Goal: Task Accomplishment & Management: Manage account settings

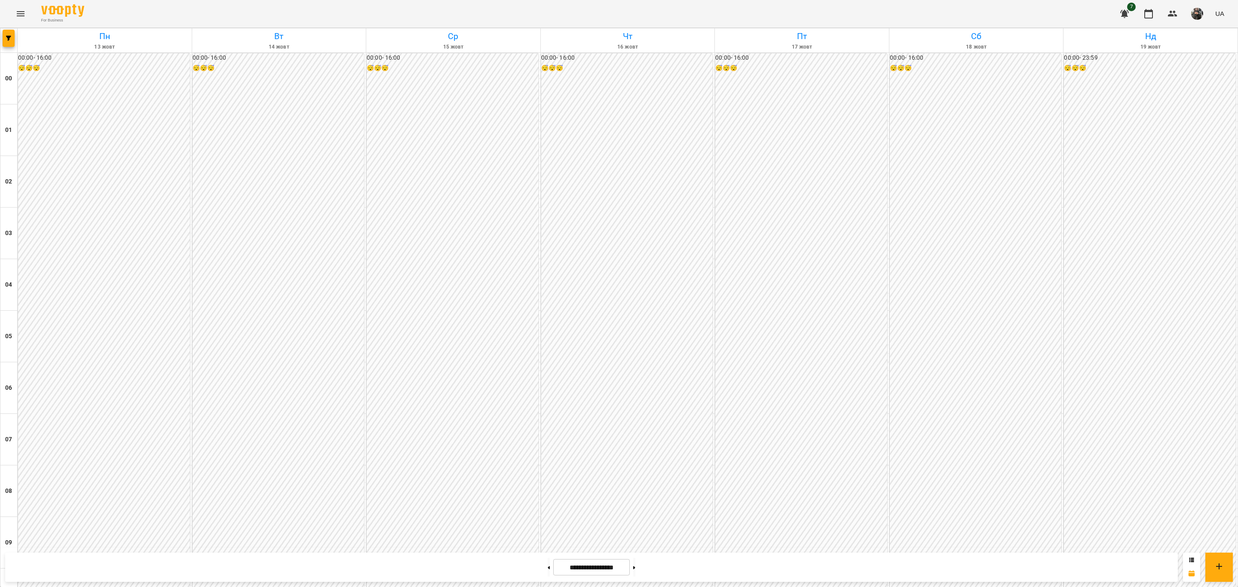
scroll to position [742, 0]
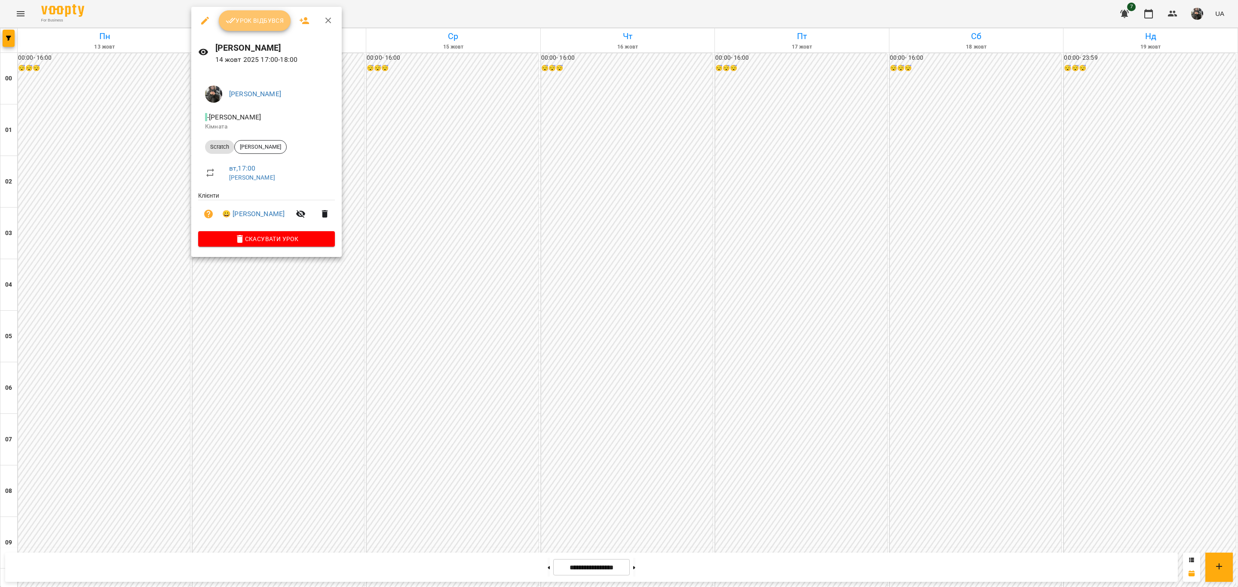
click at [271, 25] on span "Урок відбувся" at bounding box center [255, 20] width 58 height 10
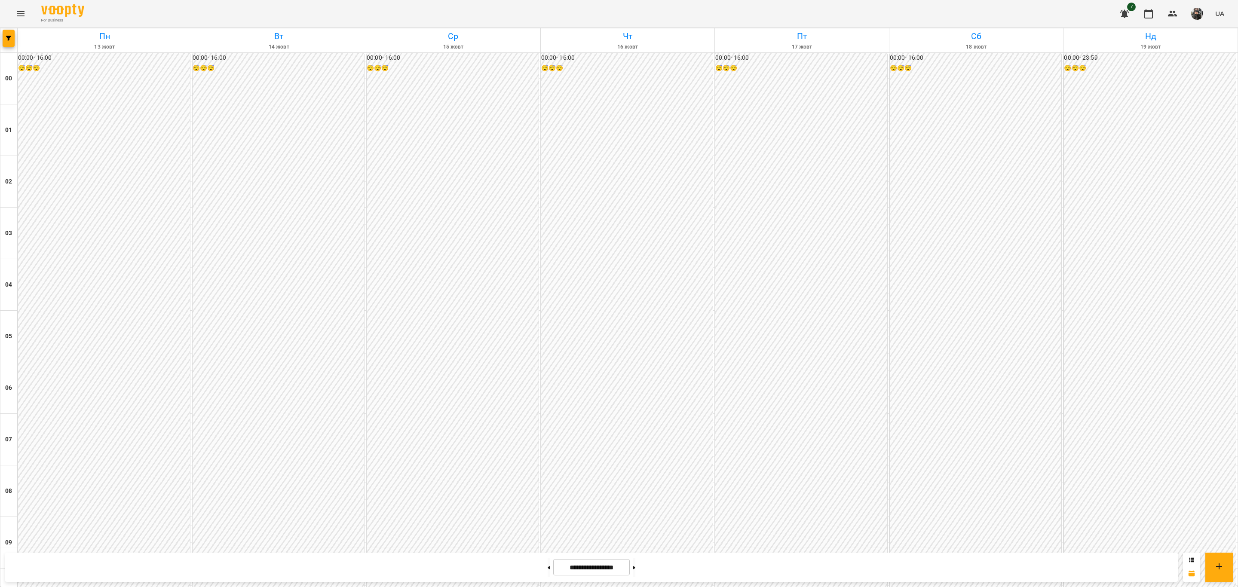
scroll to position [742, 0]
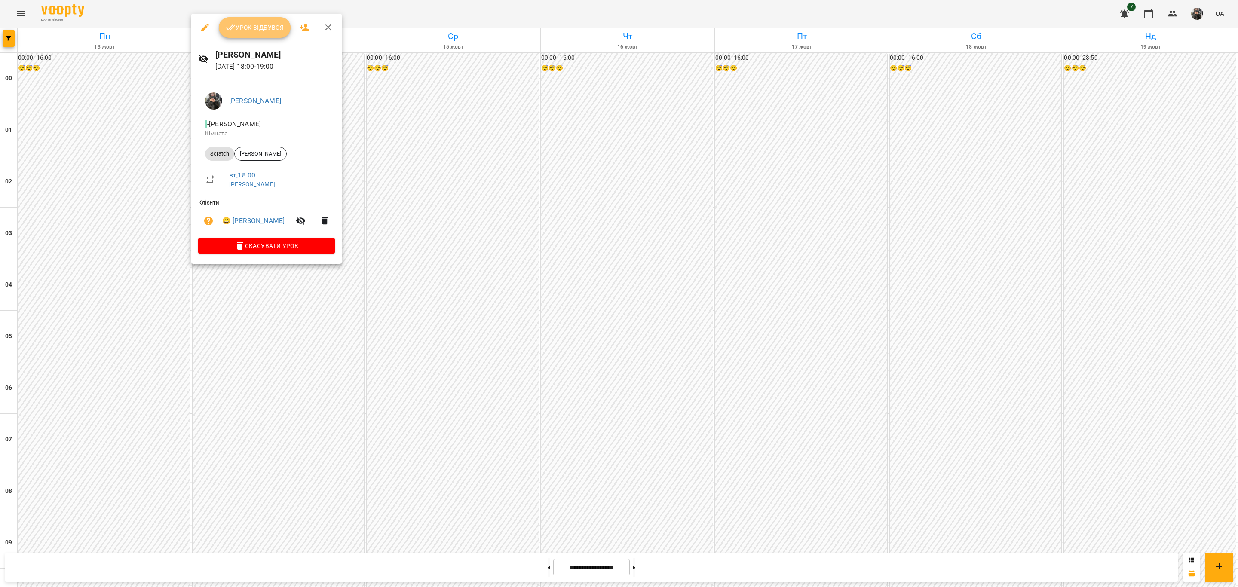
click at [243, 34] on button "Урок відбувся" at bounding box center [255, 27] width 72 height 21
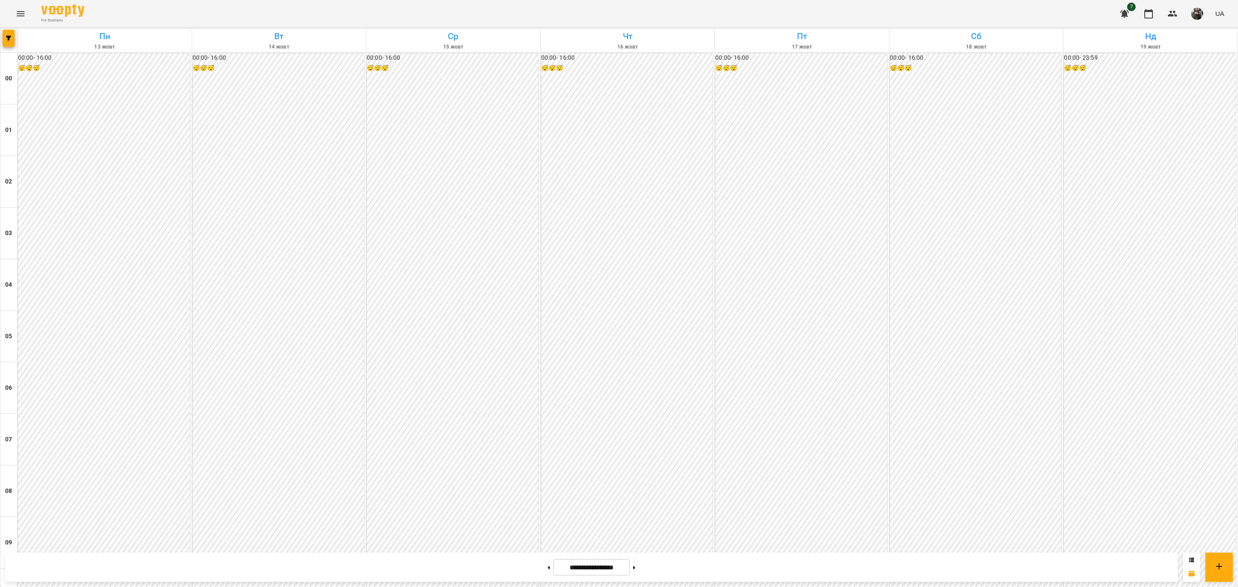
scroll to position [742, 0]
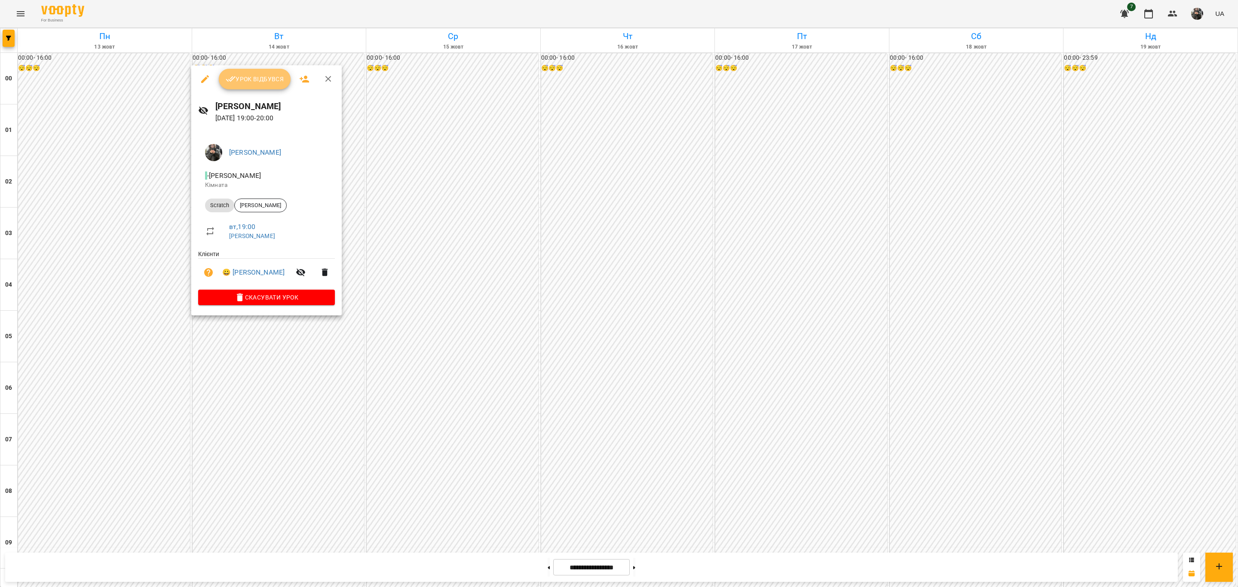
click at [253, 83] on span "Урок відбувся" at bounding box center [255, 79] width 58 height 10
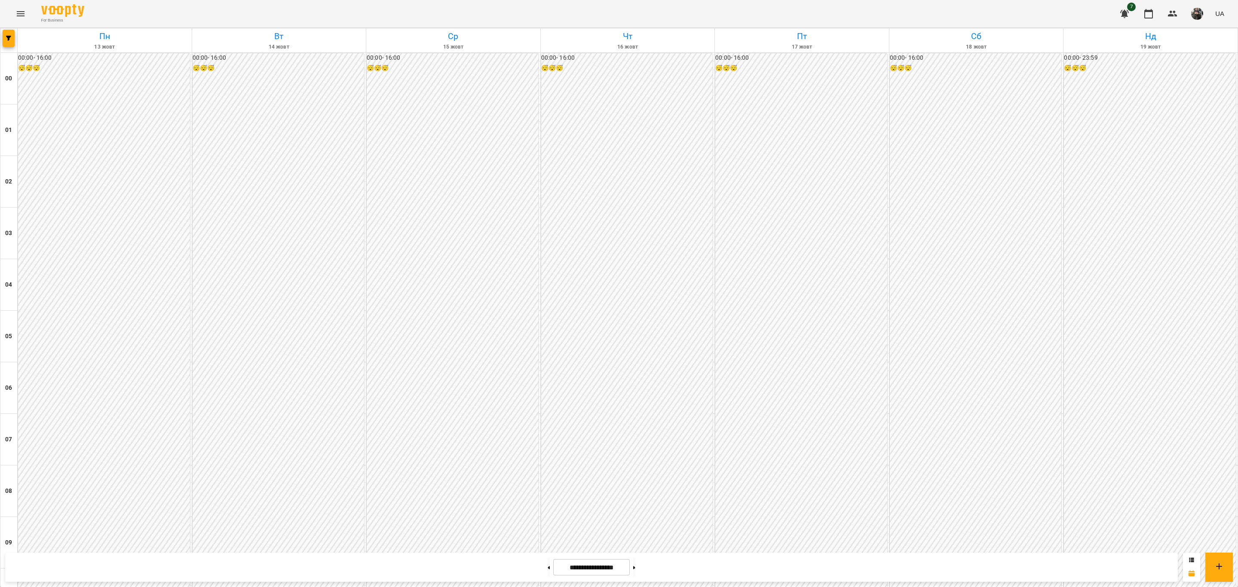
scroll to position [742, 0]
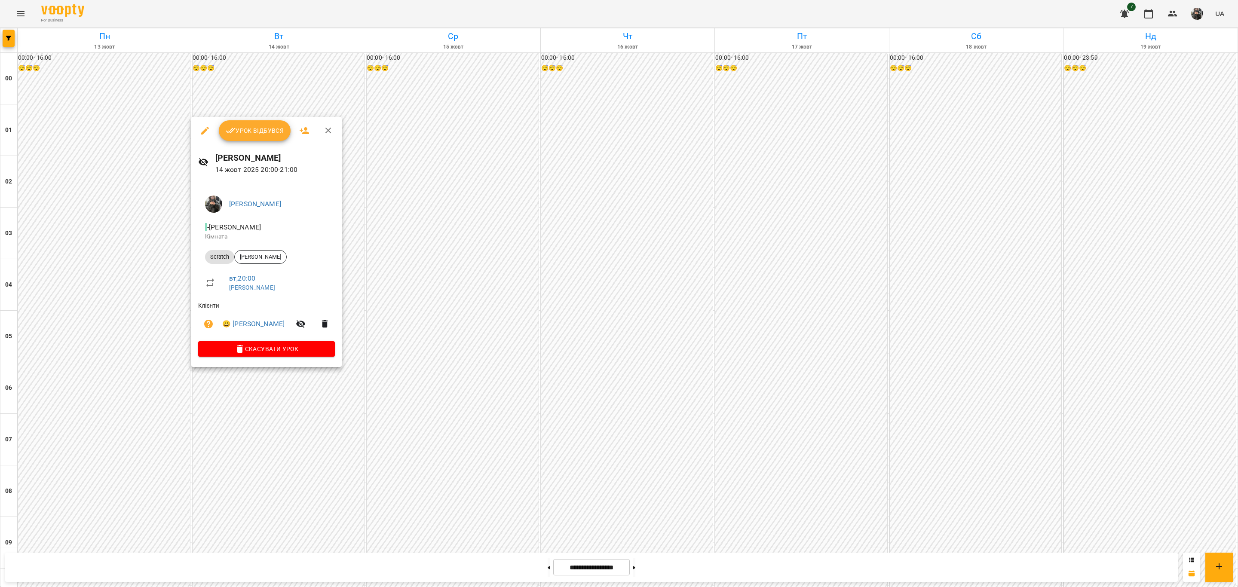
click at [263, 129] on span "Урок відбувся" at bounding box center [255, 130] width 58 height 10
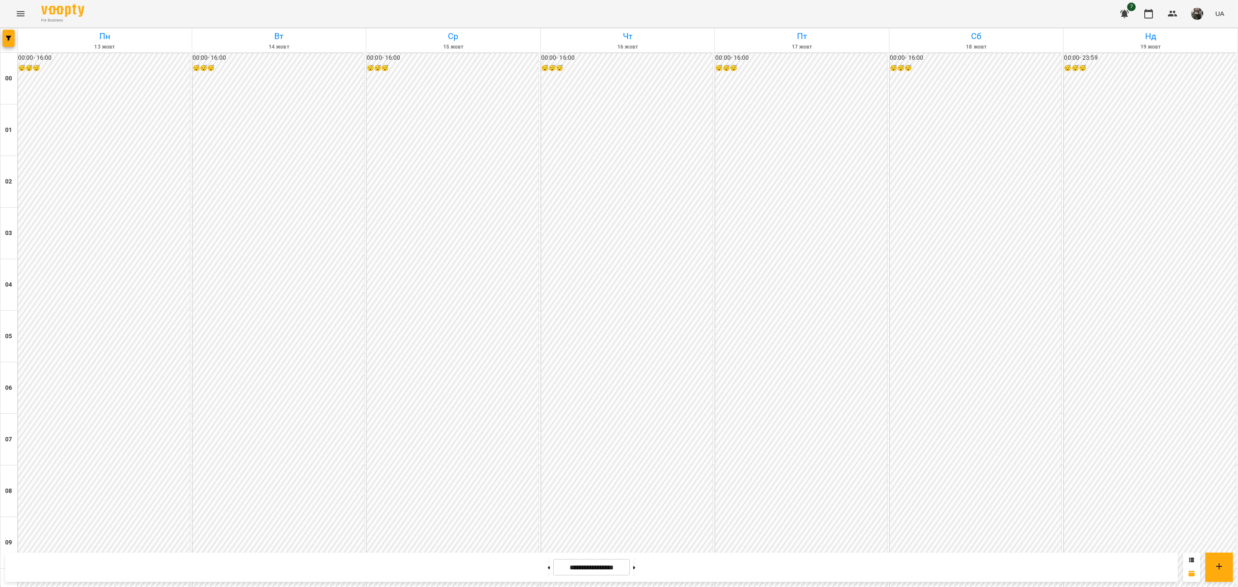
scroll to position [742, 0]
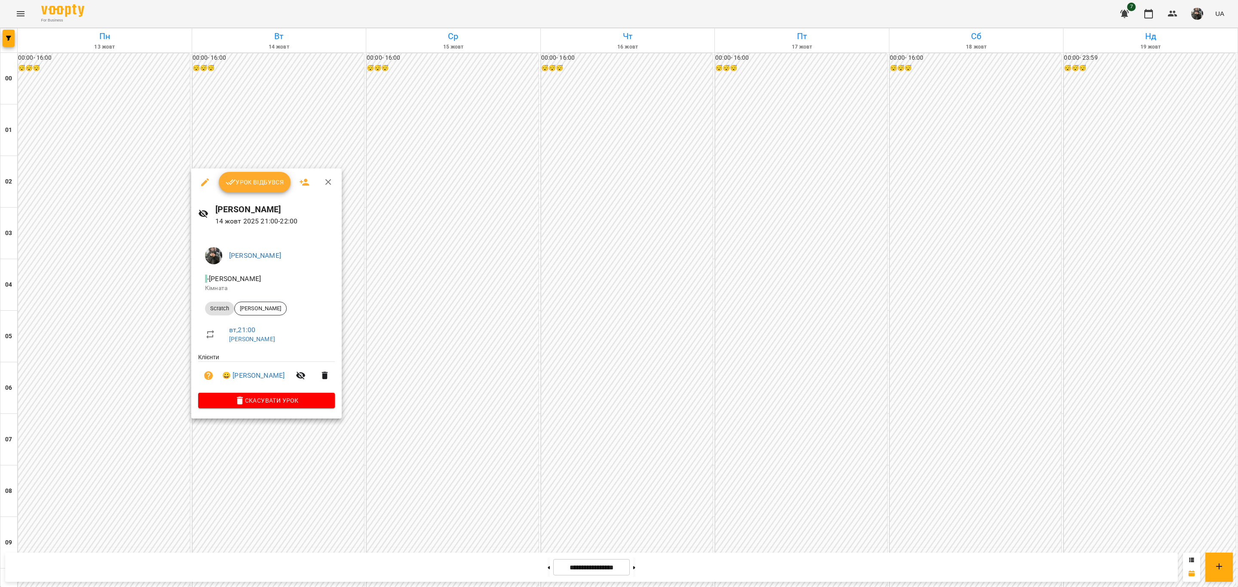
click at [267, 199] on div "[PERSON_NAME] [DATE] 21:00 - 22:00" at bounding box center [266, 214] width 150 height 37
click at [267, 191] on button "Урок відбувся" at bounding box center [255, 182] width 72 height 21
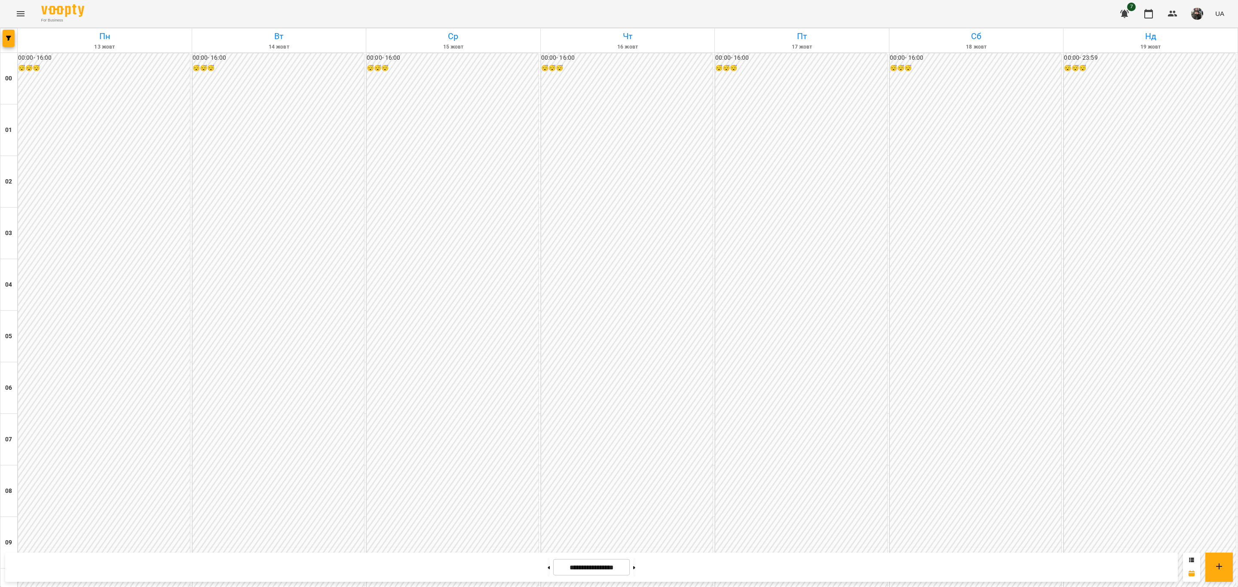
scroll to position [742, 0]
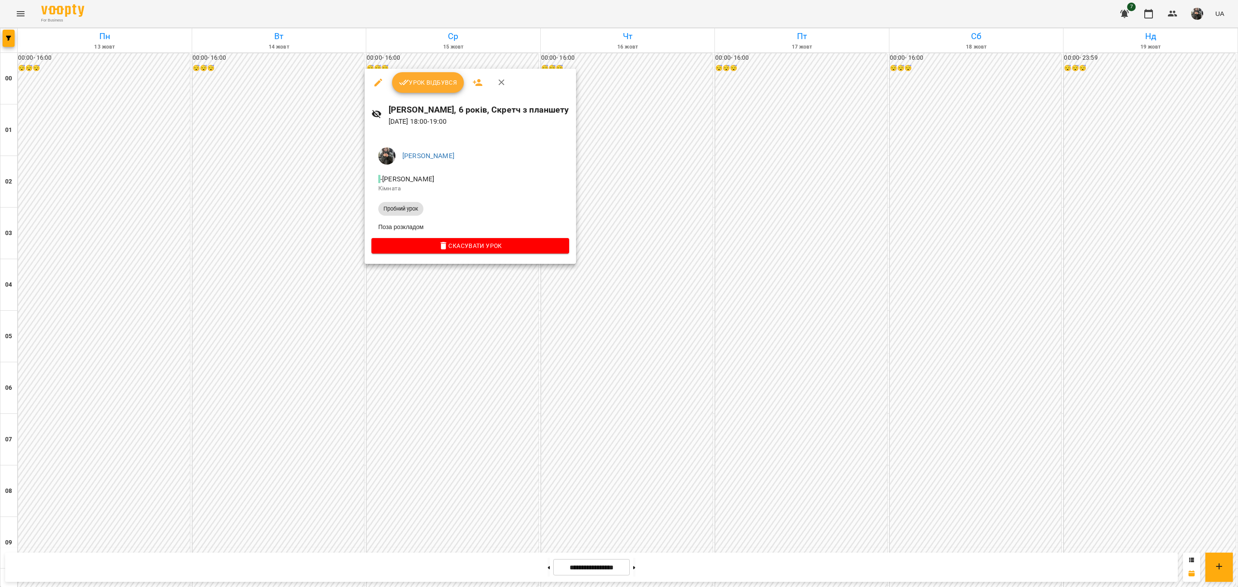
click at [498, 381] on div at bounding box center [619, 293] width 1238 height 587
